Goal: Navigation & Orientation: Find specific page/section

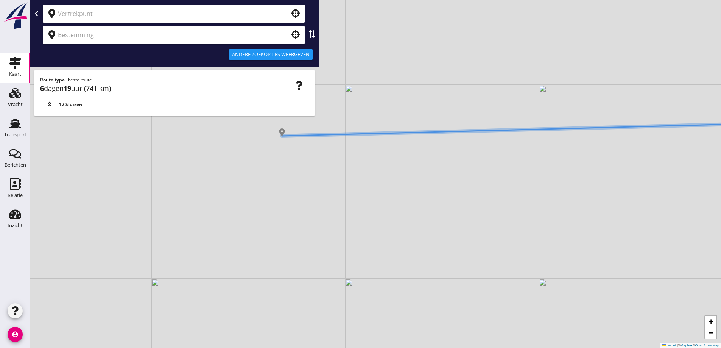
click at [262, 236] on div "+ − Leaflet | © Mapbox © OpenStreetMap" at bounding box center [375, 174] width 691 height 348
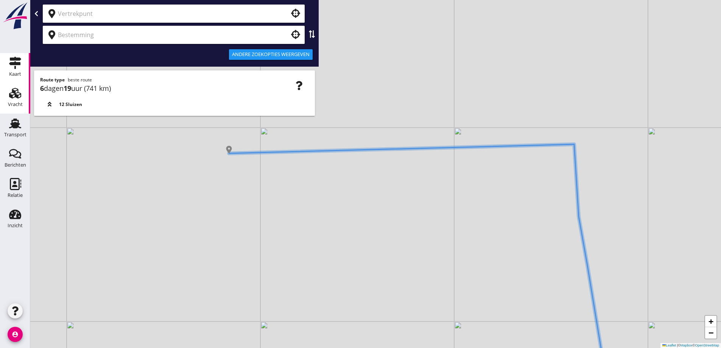
click at [22, 94] on div "Vracht" at bounding box center [15, 93] width 18 height 12
click at [26, 22] on img at bounding box center [15, 16] width 27 height 28
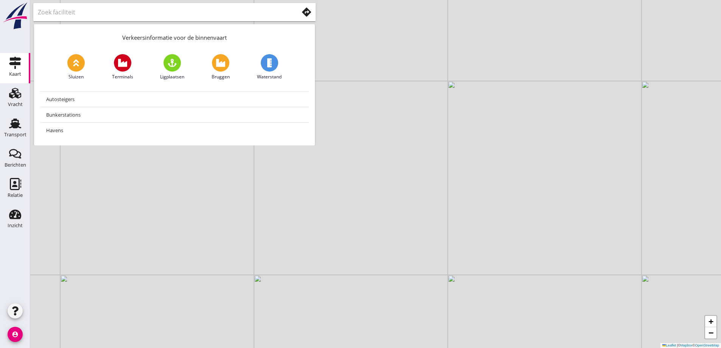
drag, startPoint x: 268, startPoint y: 193, endPoint x: 266, endPoint y: 197, distance: 4.6
click at [266, 197] on div "+ − Leaflet | © Mapbox © OpenStreetMap" at bounding box center [375, 174] width 691 height 348
drag, startPoint x: 181, startPoint y: 225, endPoint x: 171, endPoint y: 239, distance: 16.8
click at [171, 239] on div "+ − Leaflet | © Mapbox © OpenStreetMap" at bounding box center [375, 174] width 691 height 348
drag, startPoint x: 170, startPoint y: 226, endPoint x: 152, endPoint y: 263, distance: 40.8
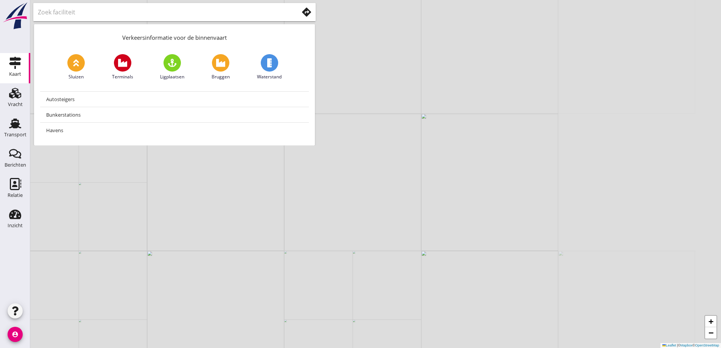
click at [152, 263] on div "+ − Leaflet | © Mapbox © OpenStreetMap" at bounding box center [375, 174] width 691 height 348
drag, startPoint x: 158, startPoint y: 255, endPoint x: 153, endPoint y: 268, distance: 13.3
click at [153, 268] on div "+ − Leaflet | © Mapbox © OpenStreetMap" at bounding box center [375, 174] width 691 height 348
drag, startPoint x: 274, startPoint y: 269, endPoint x: 267, endPoint y: 257, distance: 14.2
click at [270, 265] on div "+ − Leaflet | © Mapbox © OpenStreetMap" at bounding box center [375, 174] width 691 height 348
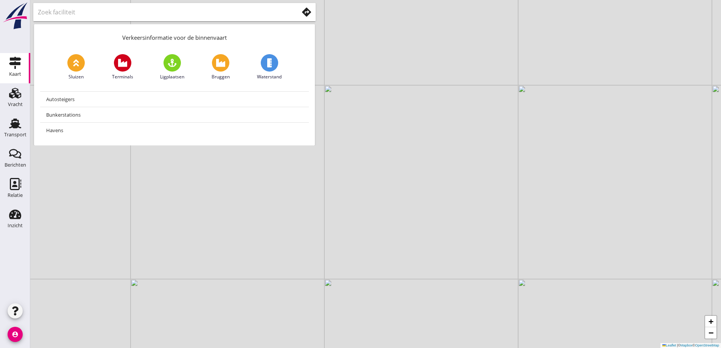
click at [156, 231] on div "+ − Leaflet | © Mapbox © OpenStreetMap" at bounding box center [375, 174] width 691 height 348
click at [347, 222] on div "+ − Leaflet | © Mapbox © OpenStreetMap" at bounding box center [375, 174] width 691 height 348
drag, startPoint x: 270, startPoint y: 189, endPoint x: 277, endPoint y: 183, distance: 8.6
click at [275, 184] on div "+ − Leaflet | © Mapbox © OpenStreetMap" at bounding box center [375, 174] width 691 height 348
click at [319, 215] on div "+ − Leaflet | © Mapbox © OpenStreetMap" at bounding box center [375, 174] width 691 height 348
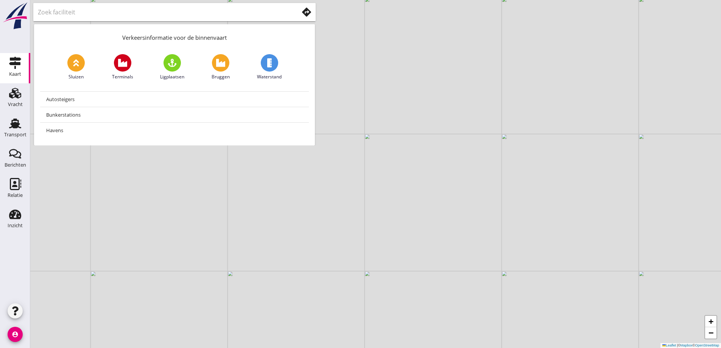
drag, startPoint x: 317, startPoint y: 212, endPoint x: 306, endPoint y: 203, distance: 13.7
click at [316, 210] on div "+ − Leaflet | © Mapbox © OpenStreetMap" at bounding box center [375, 174] width 691 height 348
drag, startPoint x: 298, startPoint y: 200, endPoint x: 323, endPoint y: 195, distance: 26.2
click at [322, 195] on div "+ − Leaflet | © Mapbox © OpenStreetMap" at bounding box center [375, 174] width 691 height 348
drag, startPoint x: 298, startPoint y: 202, endPoint x: 321, endPoint y: 203, distance: 23.5
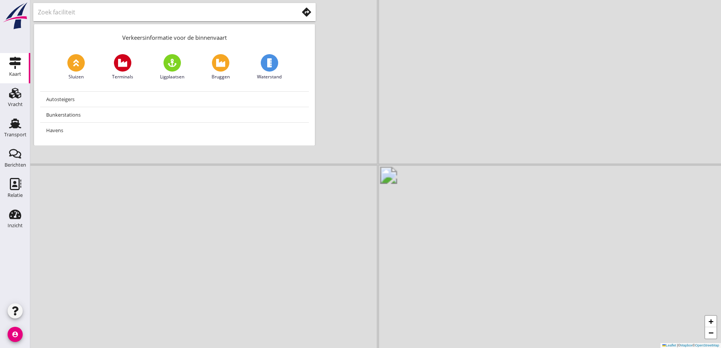
click at [321, 203] on div "+ − Leaflet | © Mapbox © OpenStreetMap" at bounding box center [375, 174] width 691 height 348
drag, startPoint x: 320, startPoint y: 202, endPoint x: 338, endPoint y: 177, distance: 31.2
click at [338, 177] on div "+ − Leaflet | © Mapbox © OpenStreetMap" at bounding box center [375, 174] width 691 height 348
drag, startPoint x: 306, startPoint y: 192, endPoint x: 317, endPoint y: 181, distance: 15.0
click at [317, 182] on div "+ − Leaflet | © Mapbox © OpenStreetMap" at bounding box center [375, 174] width 691 height 348
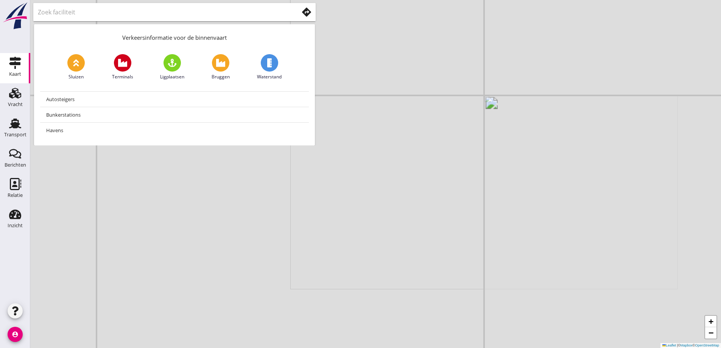
click at [260, 191] on div "+ − Leaflet | © Mapbox © OpenStreetMap" at bounding box center [375, 174] width 691 height 348
drag, startPoint x: 323, startPoint y: 211, endPoint x: 278, endPoint y: 192, distance: 48.4
click at [278, 192] on div "+ − Leaflet | © Mapbox © OpenStreetMap" at bounding box center [375, 174] width 691 height 348
click at [20, 15] on img at bounding box center [15, 16] width 27 height 28
click at [410, 238] on div "+ − Leaflet | © Mapbox © OpenStreetMap" at bounding box center [375, 174] width 691 height 348
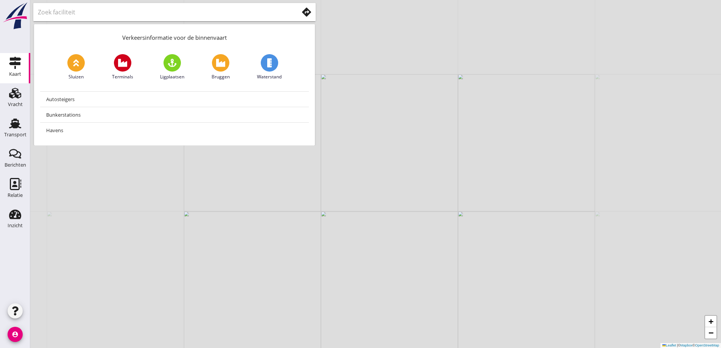
drag, startPoint x: 355, startPoint y: 203, endPoint x: 351, endPoint y: 201, distance: 3.9
click at [352, 201] on div "+ − Leaflet | © Mapbox © OpenStreetMap" at bounding box center [375, 174] width 691 height 348
click at [341, 188] on div "+ − Leaflet | © Mapbox © OpenStreetMap" at bounding box center [375, 174] width 691 height 348
click at [342, 187] on div "+ − Leaflet | © Mapbox © OpenStreetMap" at bounding box center [375, 174] width 691 height 348
drag, startPoint x: 358, startPoint y: 195, endPoint x: 353, endPoint y: 190, distance: 6.7
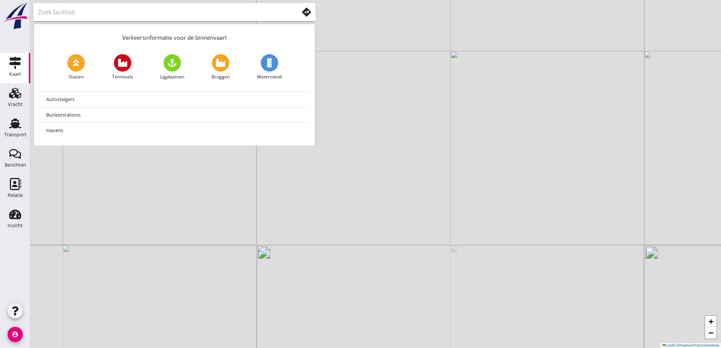
click at [353, 190] on div "+ − Leaflet | © Mapbox © OpenStreetMap" at bounding box center [375, 174] width 691 height 348
drag, startPoint x: 353, startPoint y: 190, endPoint x: 343, endPoint y: 202, distance: 15.1
click at [343, 202] on div "+ − Leaflet | © Mapbox © OpenStreetMap" at bounding box center [375, 174] width 691 height 348
drag, startPoint x: 341, startPoint y: 197, endPoint x: 344, endPoint y: 188, distance: 9.6
click at [343, 188] on div "+ − Leaflet | © Mapbox © OpenStreetMap" at bounding box center [375, 174] width 691 height 348
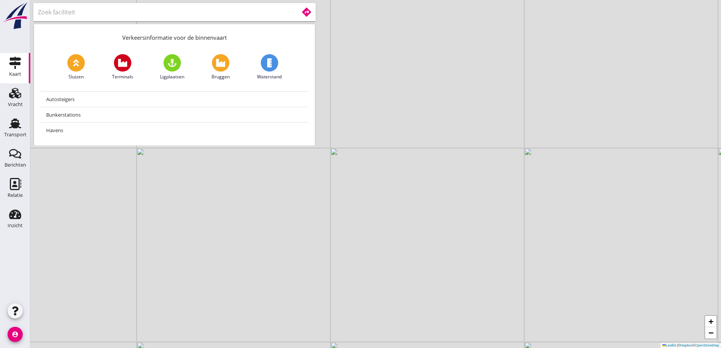
drag, startPoint x: 263, startPoint y: 12, endPoint x: 272, endPoint y: 13, distance: 9.2
click at [264, 12] on input "text" at bounding box center [163, 12] width 250 height 12
click at [394, 112] on div "+ − Leaflet | © Mapbox © OpenStreetMap" at bounding box center [375, 174] width 691 height 348
click at [409, 134] on div "+ − Leaflet | © Mapbox © OpenStreetMap" at bounding box center [375, 174] width 691 height 348
drag, startPoint x: 422, startPoint y: 198, endPoint x: 370, endPoint y: 188, distance: 52.7
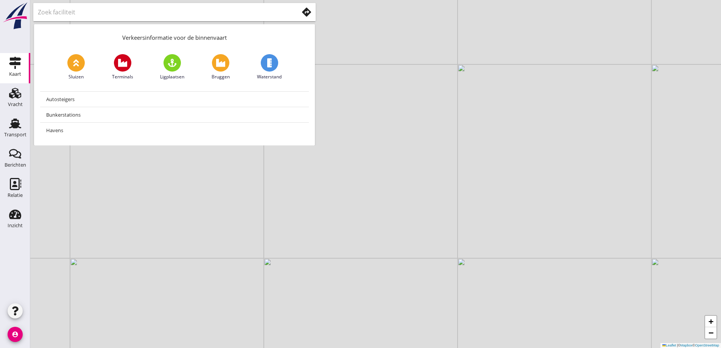
click at [372, 189] on div "+ − Leaflet | © Mapbox © OpenStreetMap" at bounding box center [375, 174] width 691 height 348
drag, startPoint x: 311, startPoint y: 153, endPoint x: 335, endPoint y: 217, distance: 68.6
click at [335, 217] on div "+ − Leaflet | © Mapbox © OpenStreetMap" at bounding box center [375, 174] width 691 height 348
drag, startPoint x: 320, startPoint y: 183, endPoint x: 367, endPoint y: 214, distance: 56.5
click at [365, 217] on div "+ − Leaflet | © Mapbox © OpenStreetMap" at bounding box center [375, 174] width 691 height 348
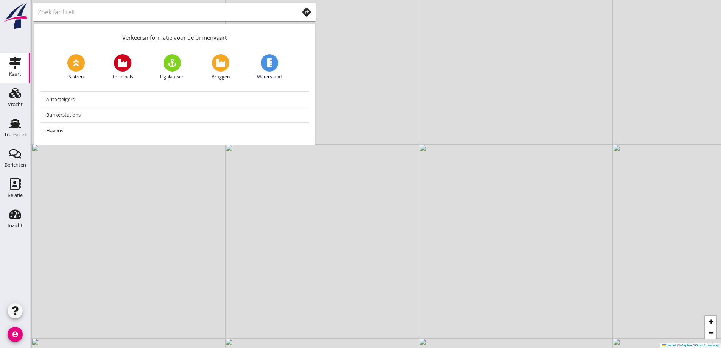
click at [295, 195] on div "+ − Leaflet | © Mapbox © OpenStreetMap" at bounding box center [375, 174] width 691 height 348
drag, startPoint x: 364, startPoint y: 204, endPoint x: 291, endPoint y: 209, distance: 73.2
click at [300, 210] on div "+ − Leaflet | © Mapbox © OpenStreetMap" at bounding box center [375, 174] width 691 height 348
drag, startPoint x: 315, startPoint y: 195, endPoint x: 308, endPoint y: 198, distance: 7.3
click at [311, 198] on div "+ − Leaflet | © Mapbox © OpenStreetMap" at bounding box center [375, 174] width 691 height 348
